Goal: Task Accomplishment & Management: Manage account settings

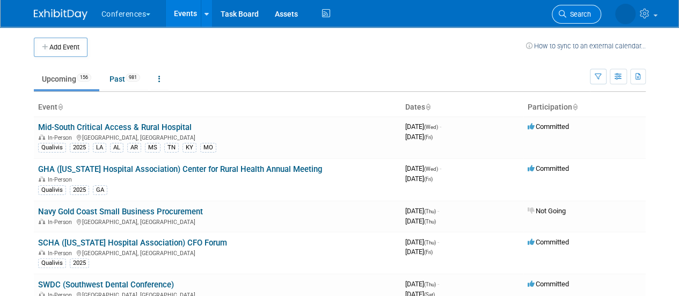
click at [542, 18] on span "Search" at bounding box center [579, 14] width 25 height 8
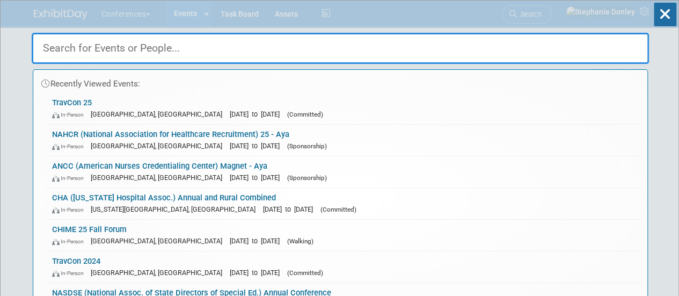
click at [299, 49] on input "text" at bounding box center [341, 48] width 618 height 31
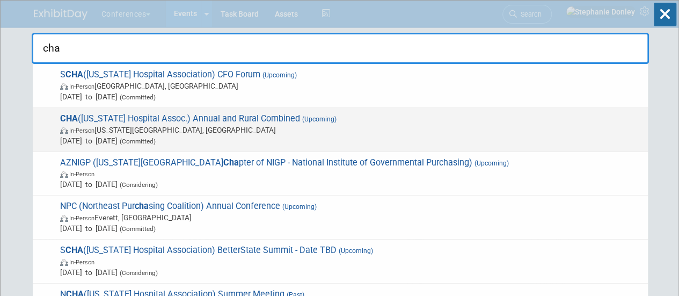
type input "cha"
click at [111, 123] on span "CHA ([US_STATE] Hospital Assoc.) Annual and Rural Combined (Upcoming) In-Person…" at bounding box center [350, 129] width 586 height 33
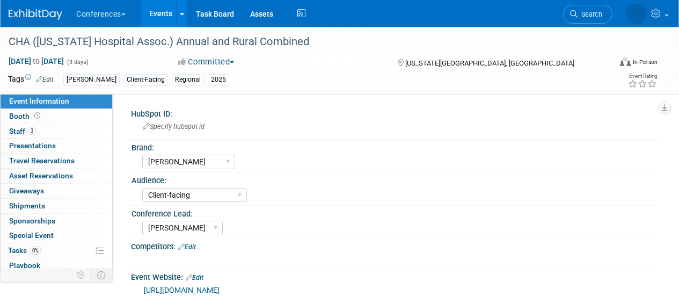
select select "[PERSON_NAME]"
select select "Client-facing"
select select "Stephanie"
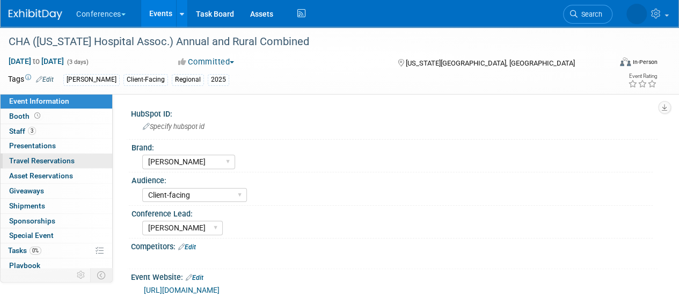
click at [32, 163] on span "Travel Reservations 0" at bounding box center [42, 160] width 66 height 9
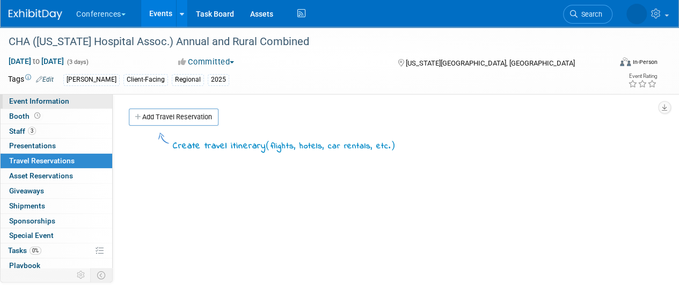
click at [32, 99] on span "Event Information" at bounding box center [39, 101] width 60 height 9
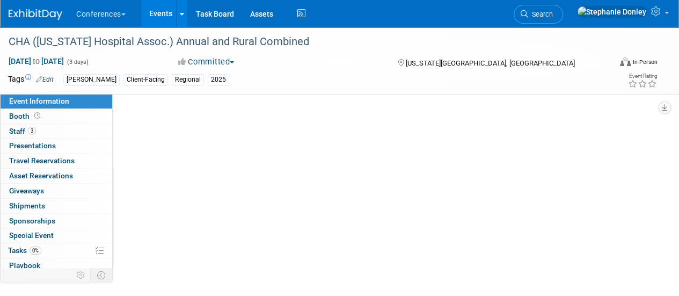
select select "[PERSON_NAME]"
select select "Client-facing"
select select "Stephanie"
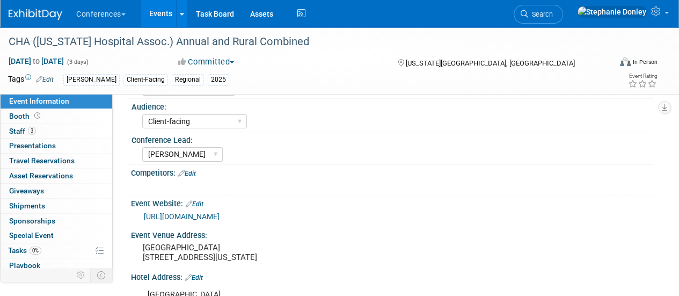
scroll to position [63, 0]
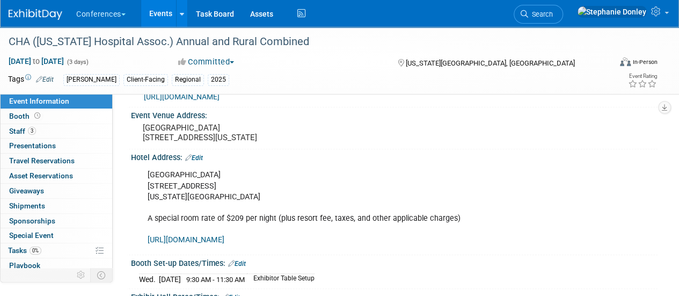
scroll to position [198, 0]
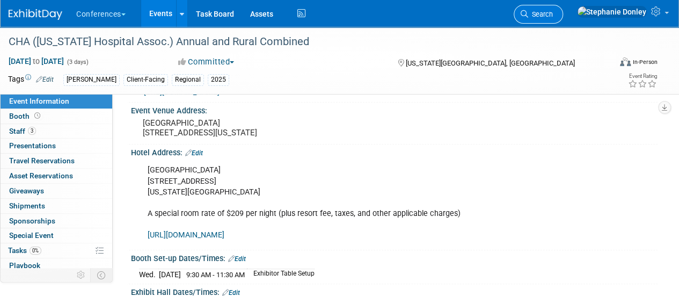
click at [553, 11] on span "Search" at bounding box center [540, 14] width 25 height 8
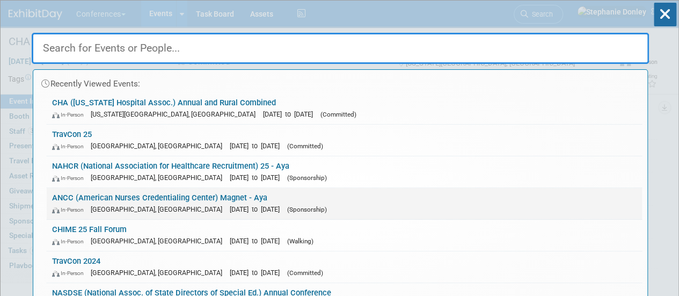
click at [224, 199] on link "ANCC (American Nurses Credentialing Center) Magnet - Aya In-Person Atlanta, GA …" at bounding box center [345, 203] width 596 height 31
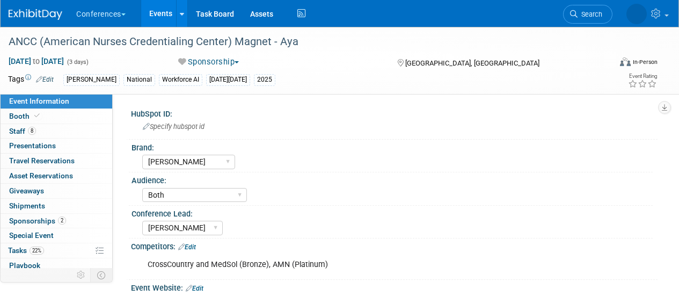
select select "[PERSON_NAME]"
select select "Both"
select select "[PERSON_NAME]"
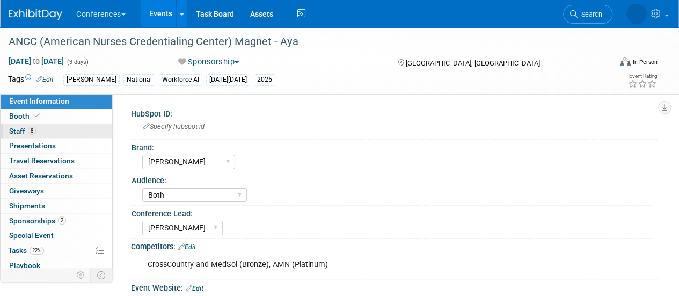
click at [20, 130] on span "Staff 8" at bounding box center [22, 131] width 27 height 9
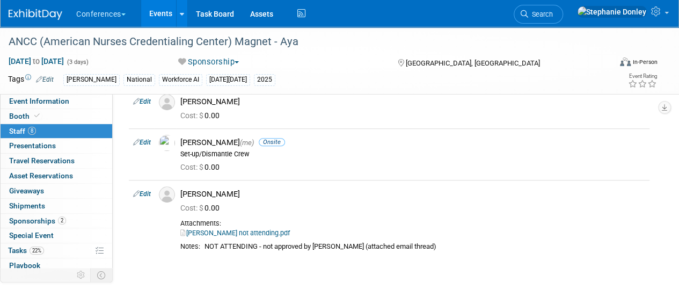
scroll to position [338, 0]
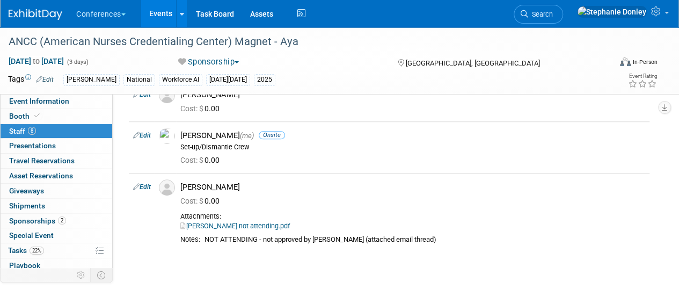
click at [547, 58] on div "[GEOGRAPHIC_DATA], [GEOGRAPHIC_DATA]" at bounding box center [471, 62] width 166 height 13
click at [553, 13] on span "Search" at bounding box center [540, 14] width 25 height 8
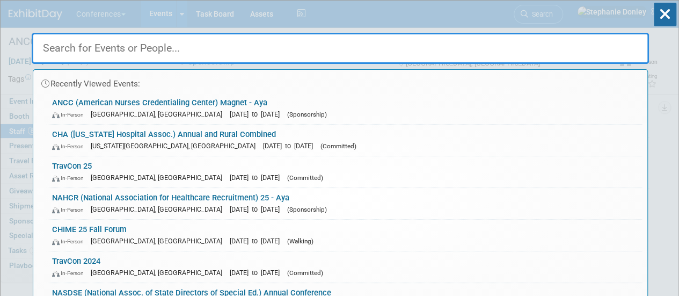
click at [466, 45] on input "text" at bounding box center [341, 48] width 618 height 31
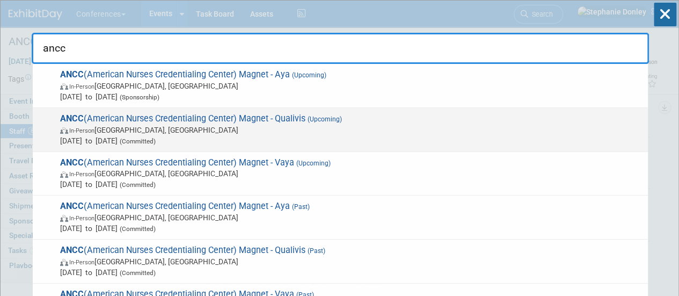
type input "ancc"
click at [175, 121] on span "ANCC (American Nurses Credentialing Center) Magnet - Qualivis (Upcoming) In-Per…" at bounding box center [350, 129] width 586 height 33
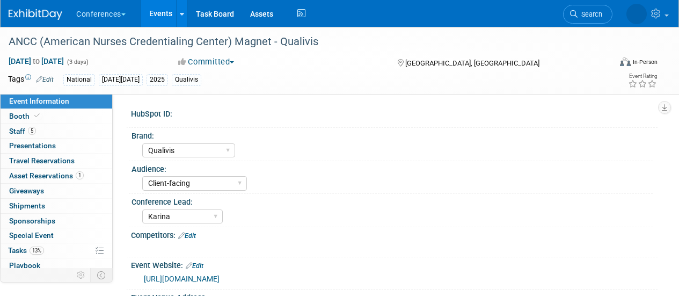
select select "Qualivis"
select select "Client-facing"
select select "Karina"
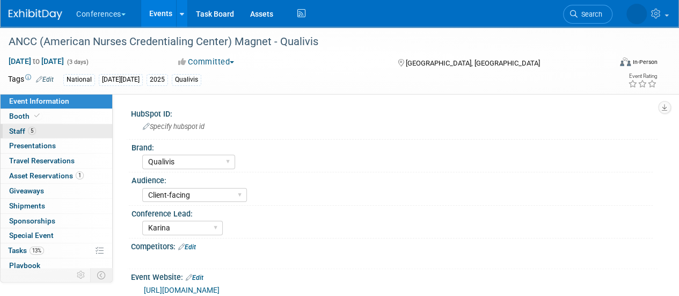
click at [9, 128] on link "5 Staff 5" at bounding box center [57, 131] width 112 height 14
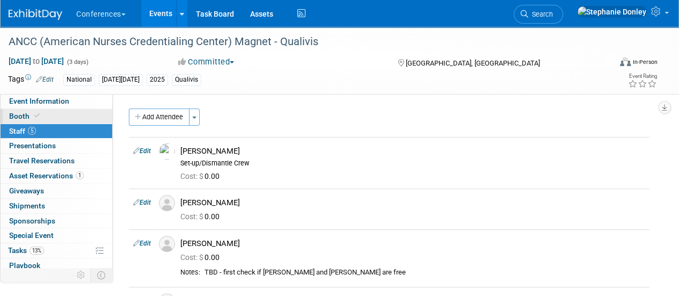
click at [18, 113] on span "Booth" at bounding box center [25, 116] width 33 height 9
select select "10'x10'"
select select "Yes"
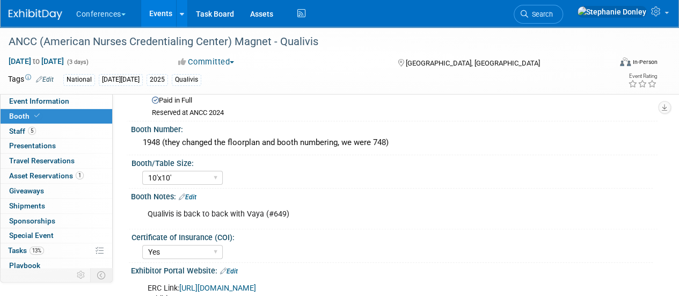
scroll to position [58, 0]
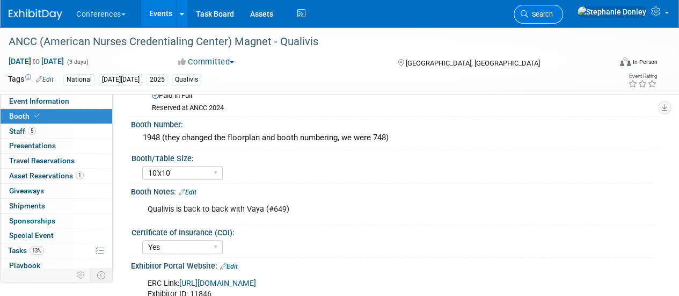
click at [553, 13] on span "Search" at bounding box center [540, 14] width 25 height 8
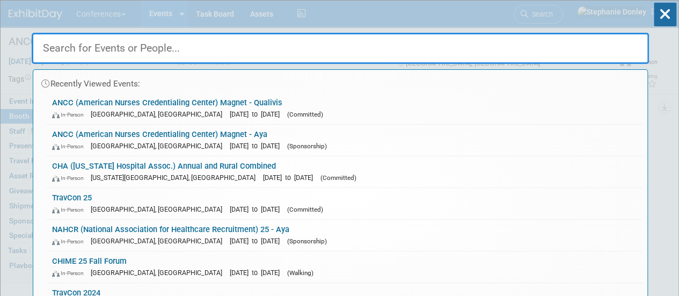
click at [346, 52] on input "text" at bounding box center [341, 48] width 618 height 31
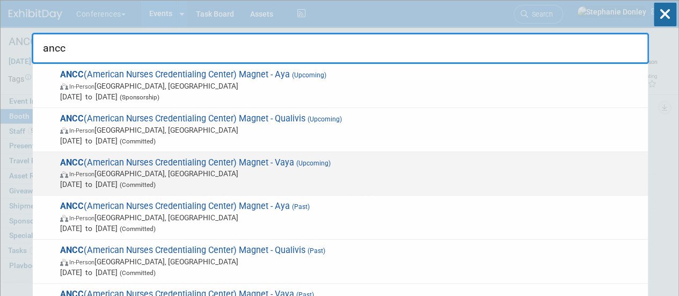
type input "ancc"
click at [191, 170] on span "In-Person Atlanta, GA" at bounding box center [351, 173] width 583 height 11
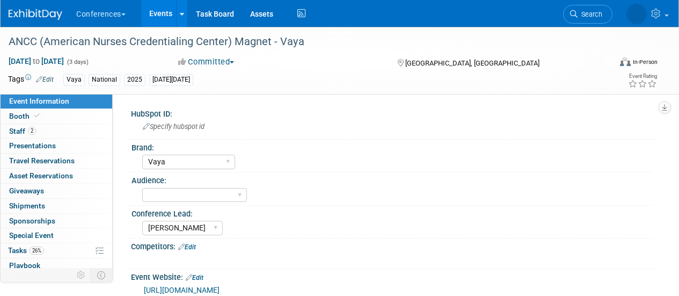
select select "Vaya"
select select "[PERSON_NAME]"
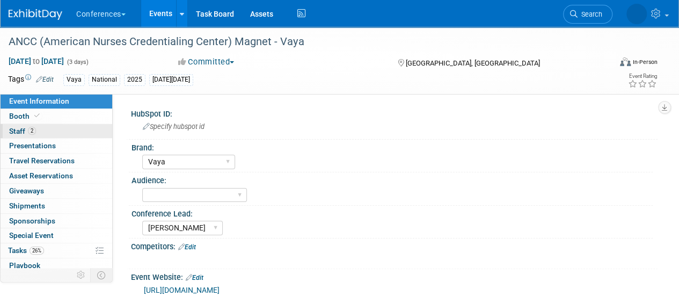
click at [17, 132] on span "Staff 2" at bounding box center [22, 131] width 27 height 9
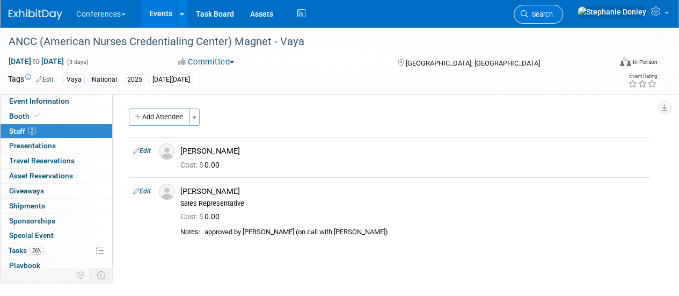
click at [563, 20] on link "Search" at bounding box center [538, 14] width 49 height 19
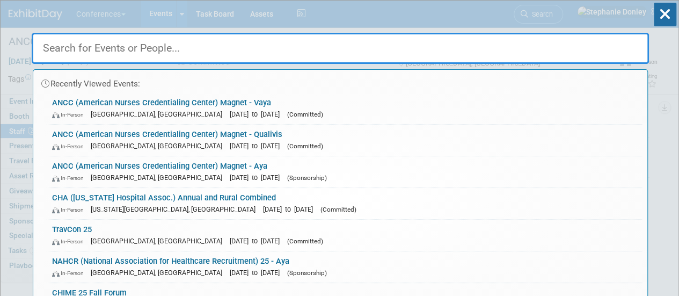
click at [213, 46] on input "text" at bounding box center [341, 48] width 618 height 31
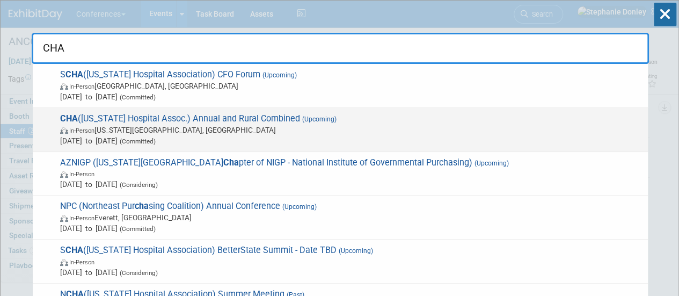
type input "CHA"
click at [130, 129] on span "In-Person Colorado Springs, CO" at bounding box center [351, 130] width 583 height 11
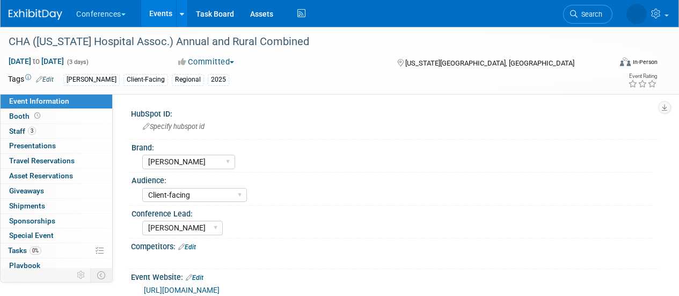
select select "[PERSON_NAME]"
select select "Client-facing"
select select "[PERSON_NAME]"
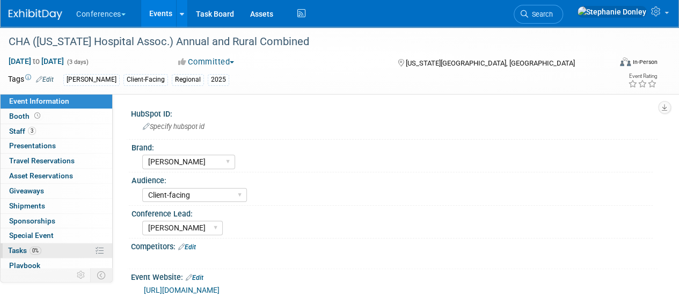
click at [42, 247] on link "0% Tasks 0%" at bounding box center [57, 250] width 112 height 14
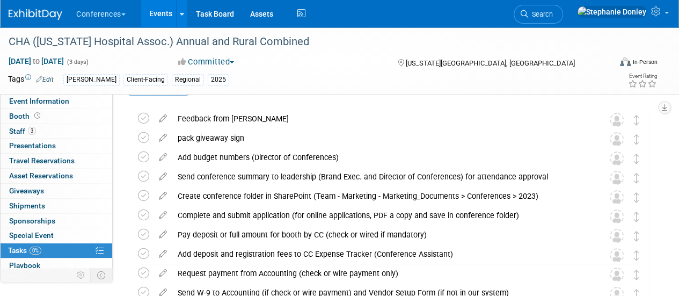
scroll to position [45, 0]
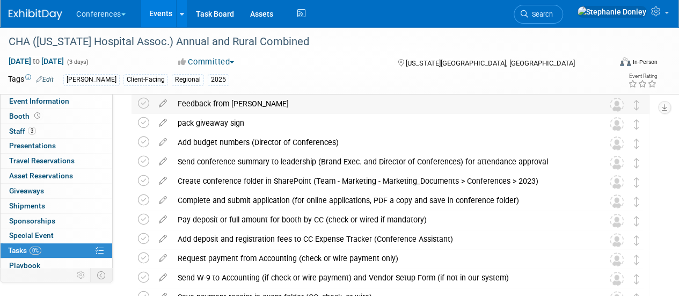
click at [256, 102] on div "Feedback from [PERSON_NAME]" at bounding box center [380, 104] width 416 height 18
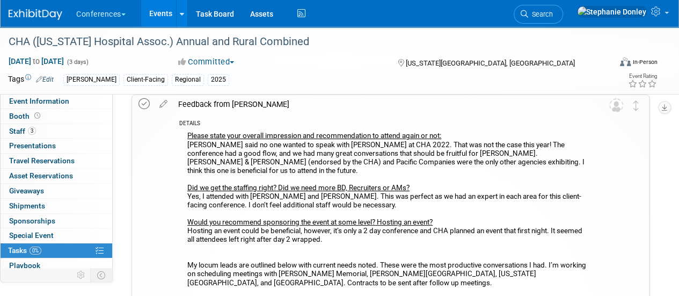
click at [145, 100] on icon at bounding box center [144, 103] width 11 height 11
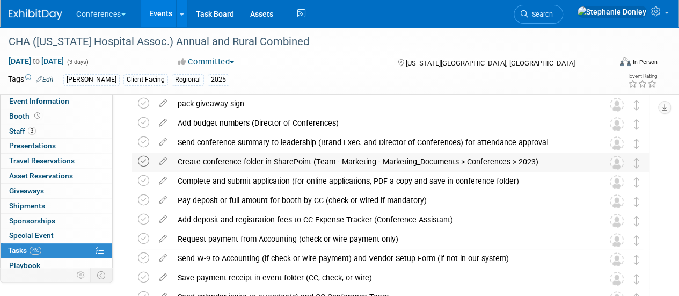
click at [146, 162] on icon at bounding box center [143, 161] width 11 height 11
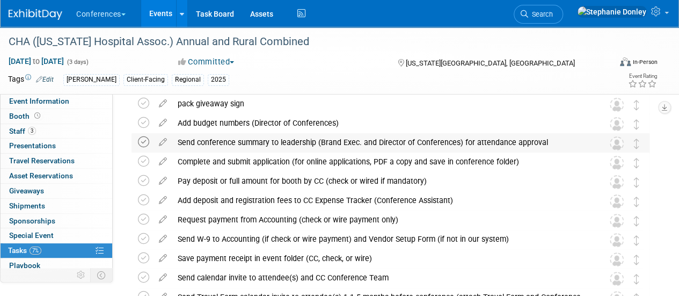
click at [144, 142] on icon at bounding box center [143, 141] width 11 height 11
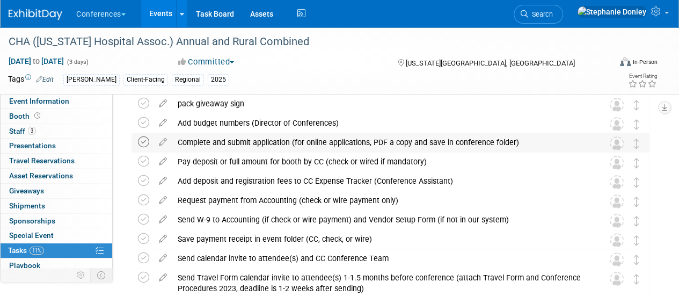
click at [145, 142] on icon at bounding box center [143, 141] width 11 height 11
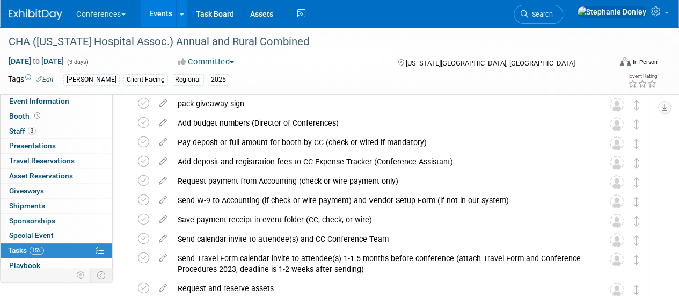
click at [145, 142] on icon at bounding box center [143, 141] width 11 height 11
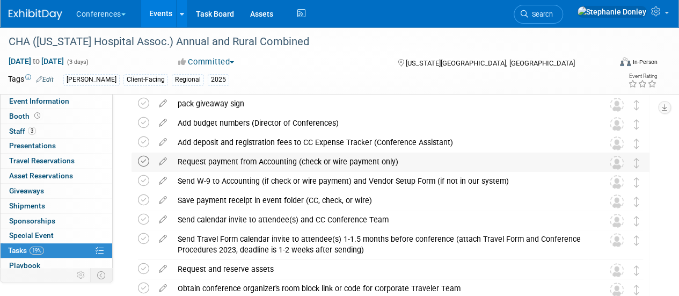
click at [143, 162] on icon at bounding box center [143, 161] width 11 height 11
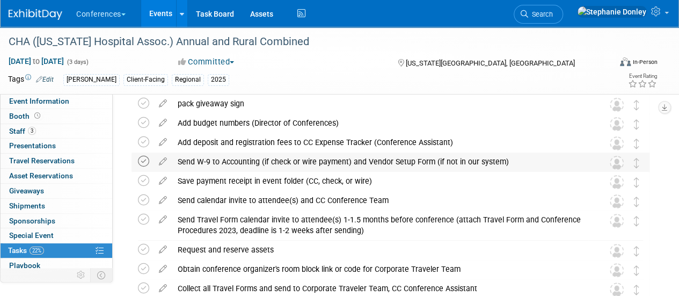
click at [141, 164] on icon at bounding box center [143, 161] width 11 height 11
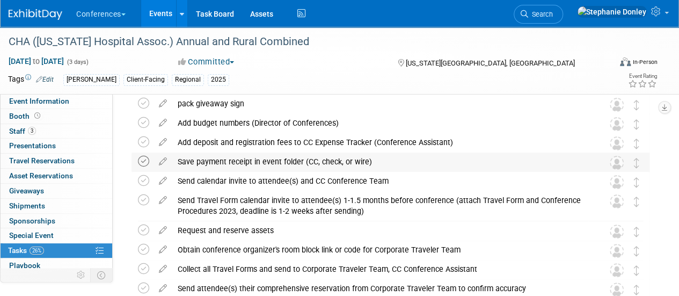
click at [145, 160] on icon at bounding box center [143, 161] width 11 height 11
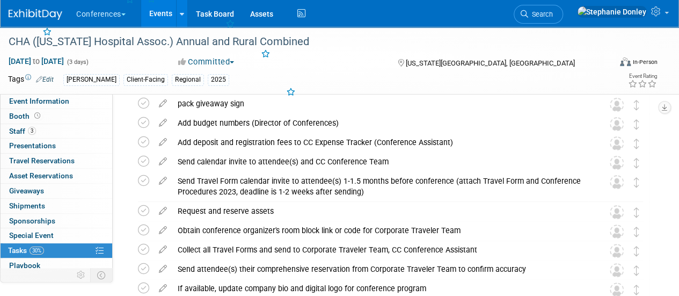
click at [145, 160] on icon at bounding box center [143, 161] width 11 height 11
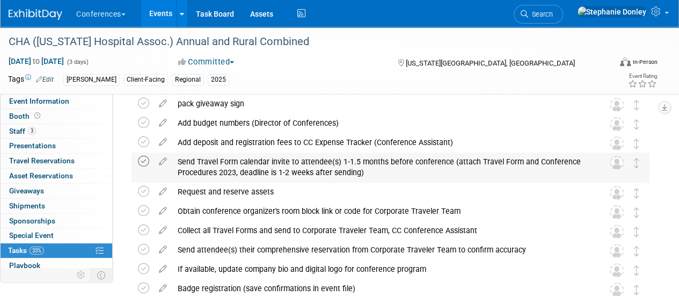
click at [145, 161] on icon at bounding box center [143, 161] width 11 height 11
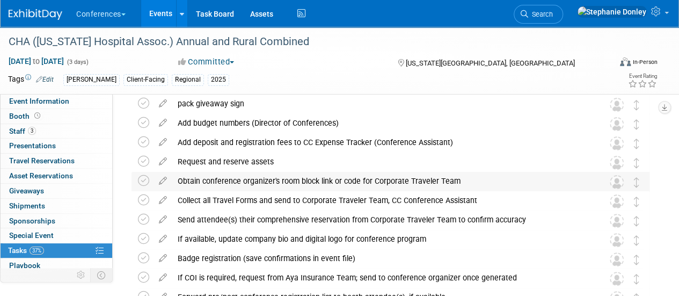
click at [213, 182] on div "Obtain conference organizer's room block link or code for Corporate Traveler Te…" at bounding box center [380, 181] width 416 height 18
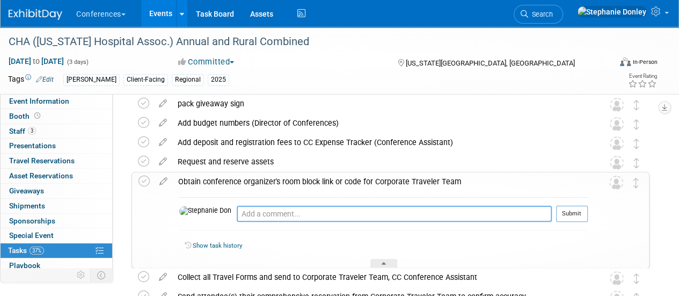
click at [237, 215] on textarea at bounding box center [394, 214] width 315 height 16
type textarea "r"
type textarea "advance reserved 3 rooms"
click at [574, 209] on button "Submit" at bounding box center [572, 214] width 32 height 16
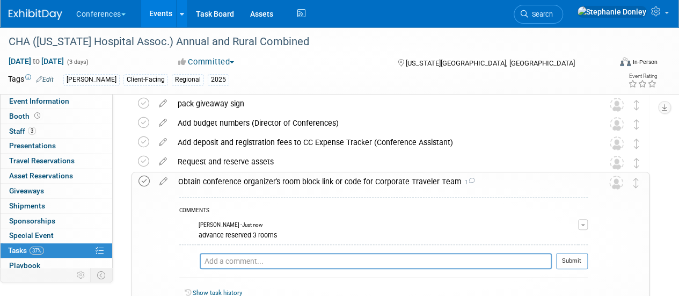
click at [144, 181] on icon at bounding box center [144, 181] width 11 height 11
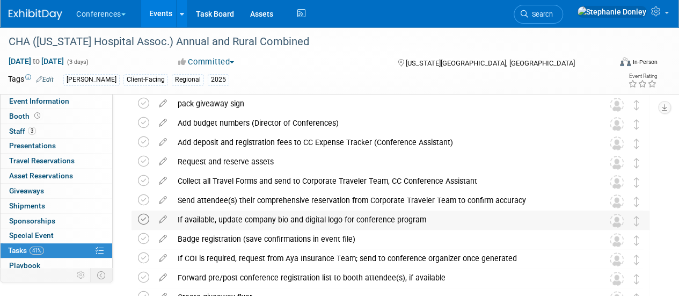
click at [146, 219] on icon at bounding box center [143, 219] width 11 height 11
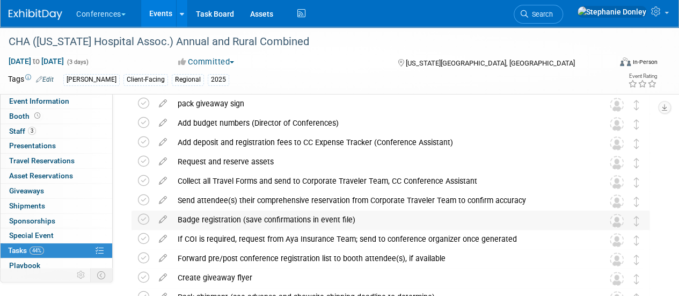
click at [196, 223] on div "Badge registration (save confirmations in event file)" at bounding box center [380, 220] width 416 height 18
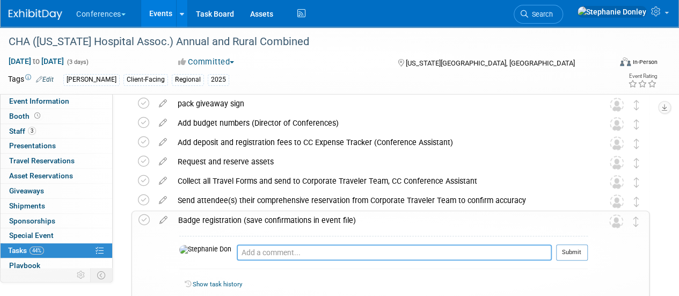
click at [237, 255] on textarea at bounding box center [394, 252] width 315 height 16
type textarea "done at registration"
click at [566, 255] on button "Submit" at bounding box center [572, 252] width 32 height 16
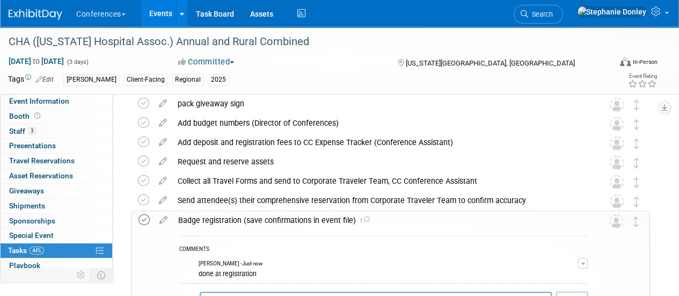
click at [147, 220] on icon at bounding box center [144, 219] width 11 height 11
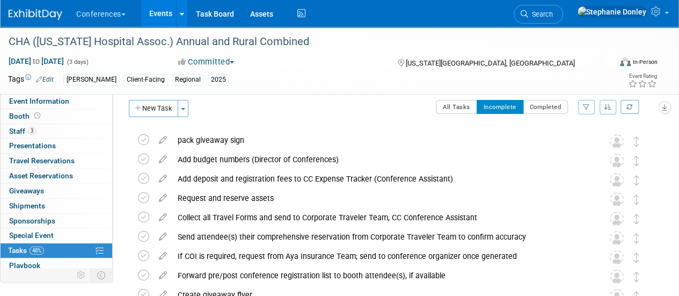
scroll to position [0, 0]
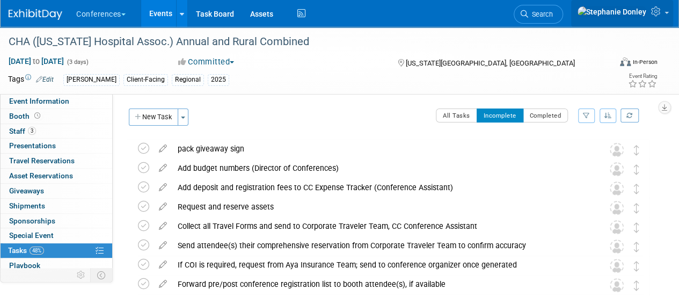
click at [655, 12] on icon at bounding box center [657, 11] width 12 height 10
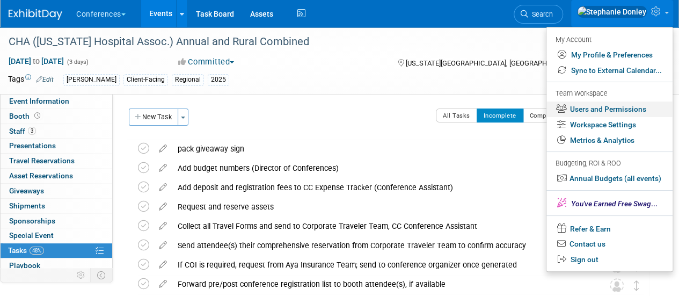
click at [589, 107] on link "Users and Permissions" at bounding box center [610, 109] width 126 height 16
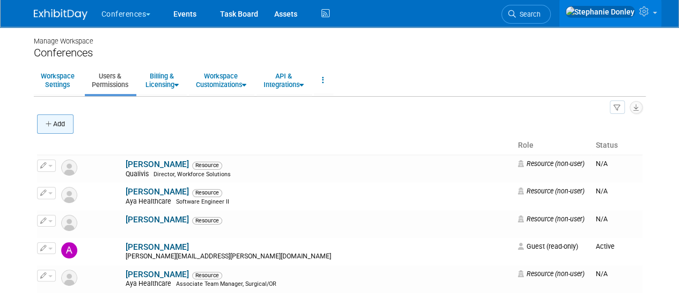
click at [59, 118] on button "Add" at bounding box center [55, 123] width 37 height 19
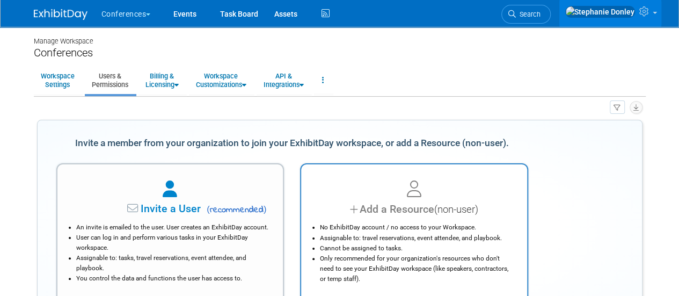
click at [387, 208] on div "Add a Resource (non-user)" at bounding box center [414, 209] width 199 height 16
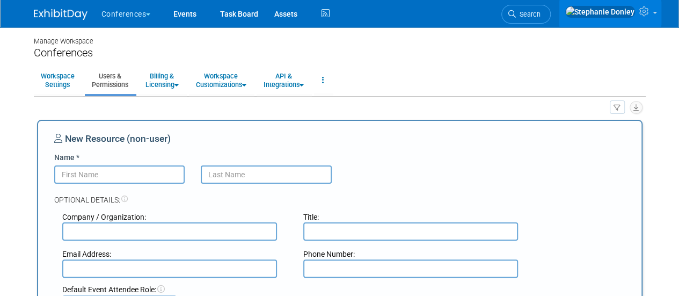
click at [102, 175] on input "Name *" at bounding box center [119, 174] width 131 height 18
type input "Kamal"
type input "Kozrosh"
click at [114, 234] on input "text" at bounding box center [169, 231] width 215 height 18
type input "Aya Healthcare"
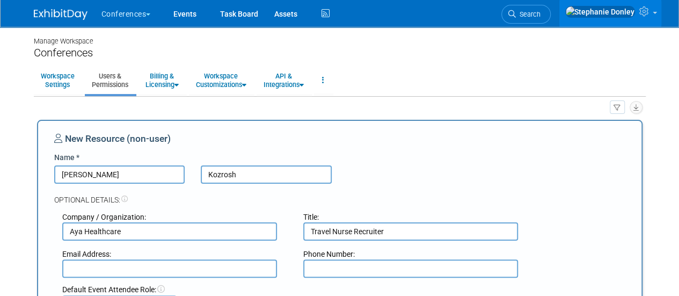
type input "Travel Nurse Recruiter"
click at [92, 266] on input "text" at bounding box center [169, 268] width 215 height 18
type input "kamal.kozrosh@ayahealthcare.com"
click at [673, 123] on body "Conferences Explore: My Workspaces 2 Go to Workspace:" at bounding box center [339, 148] width 679 height 296
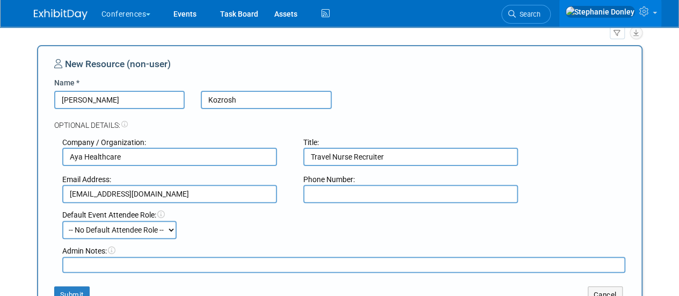
scroll to position [224, 0]
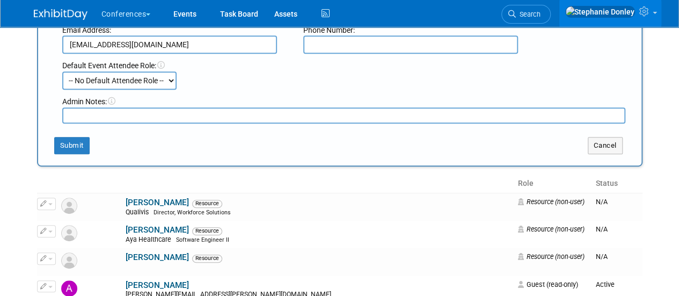
click at [144, 85] on select "-- No Default Attendee Role -- Account Management Business Development Demonstr…" at bounding box center [119, 80] width 114 height 18
select select "300"
click at [62, 71] on select "-- No Default Attendee Role -- Account Management Business Development Demonstr…" at bounding box center [119, 80] width 114 height 18
click at [73, 147] on button "Submit" at bounding box center [71, 145] width 35 height 17
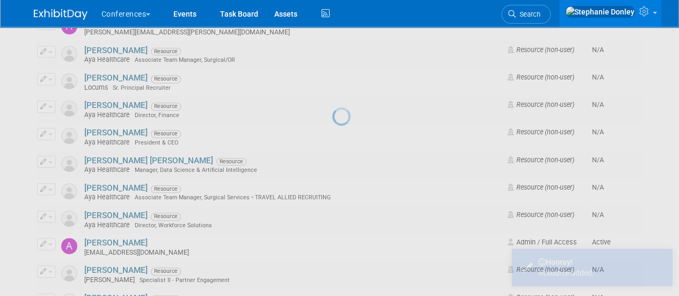
scroll to position [0, 0]
